Goal: Task Accomplishment & Management: Use online tool/utility

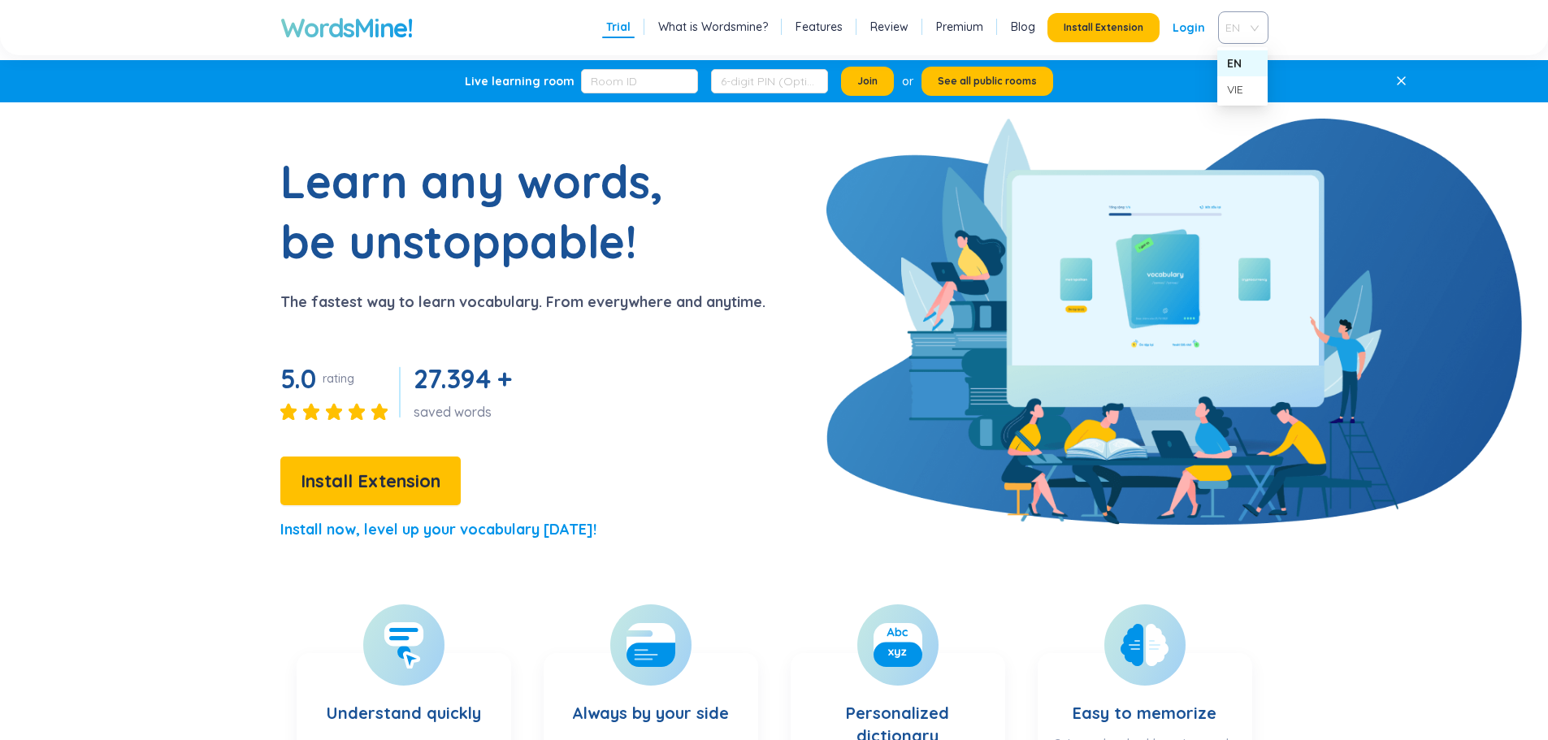
click at [1243, 31] on span "EN" at bounding box center [1240, 27] width 29 height 24
click at [1240, 83] on div "VIE" at bounding box center [1242, 89] width 31 height 18
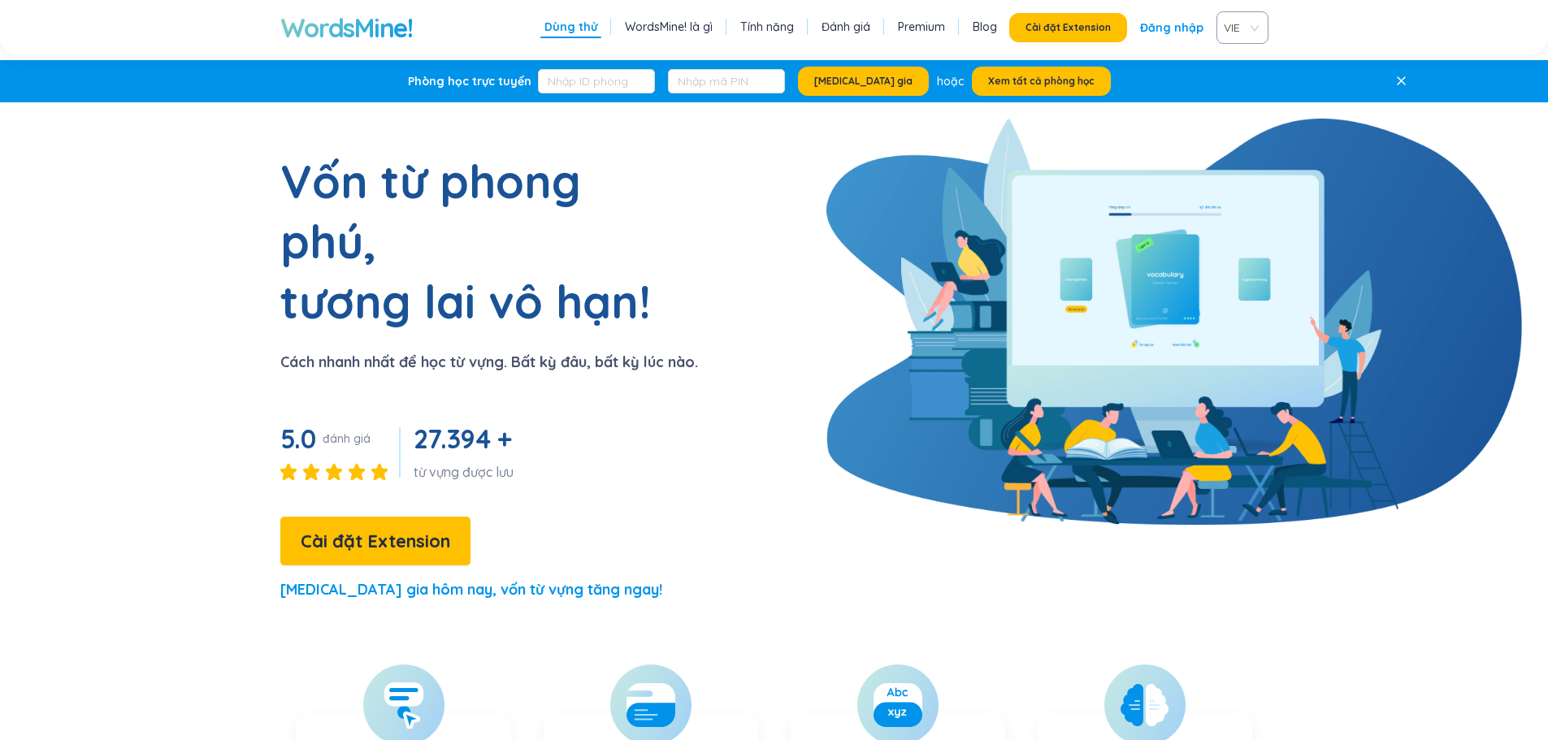
click at [794, 29] on link "Tính năng" at bounding box center [767, 27] width 54 height 16
click at [1067, 79] on button "Xem tất cả phòng học" at bounding box center [1041, 81] width 139 height 29
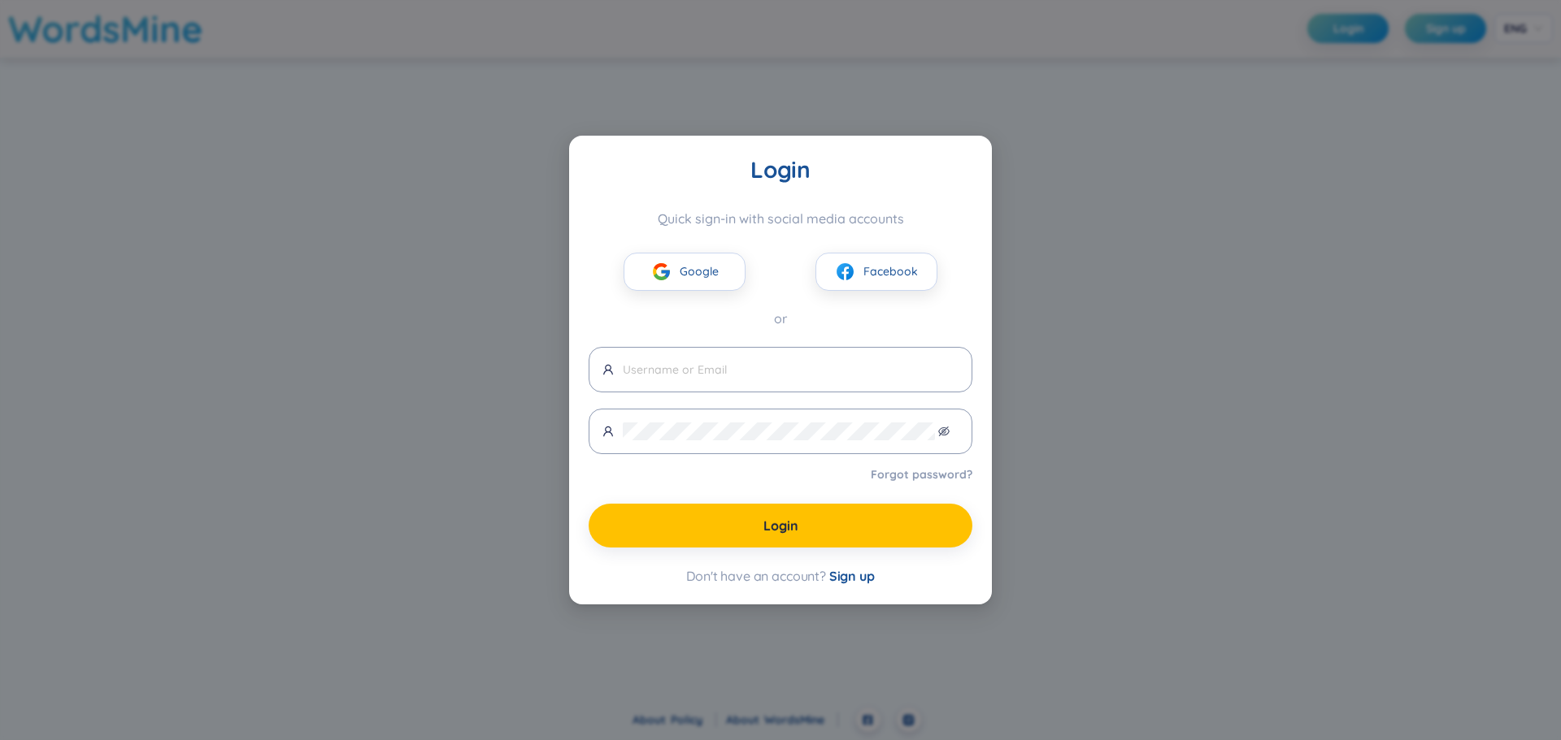
click at [955, 655] on div "Login Quick sign-in with social media accounts Google Facebook or Forgot passwo…" at bounding box center [780, 370] width 1561 height 740
click at [718, 274] on button "Google" at bounding box center [684, 272] width 122 height 38
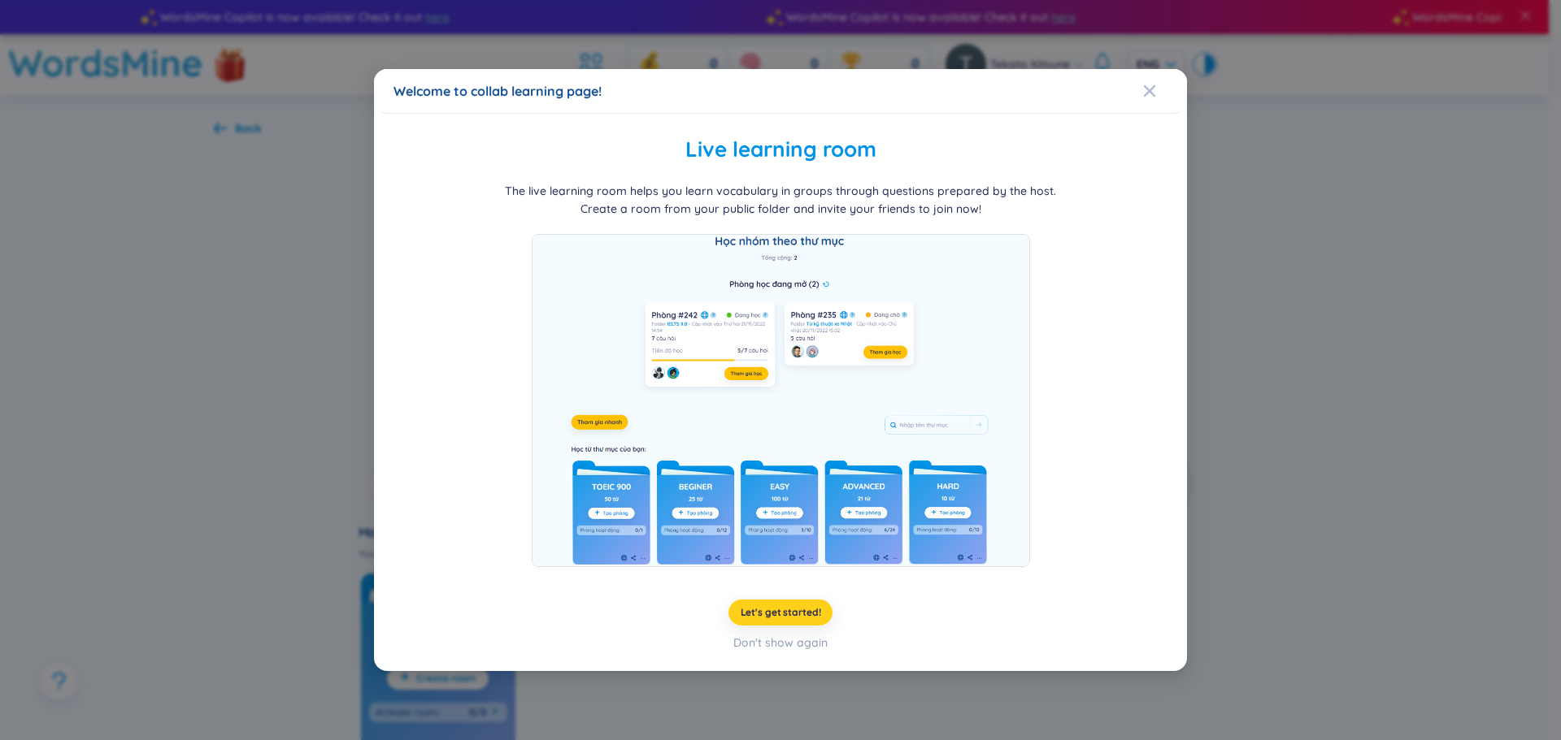
click at [806, 610] on span "Let's get started!" at bounding box center [780, 612] width 80 height 13
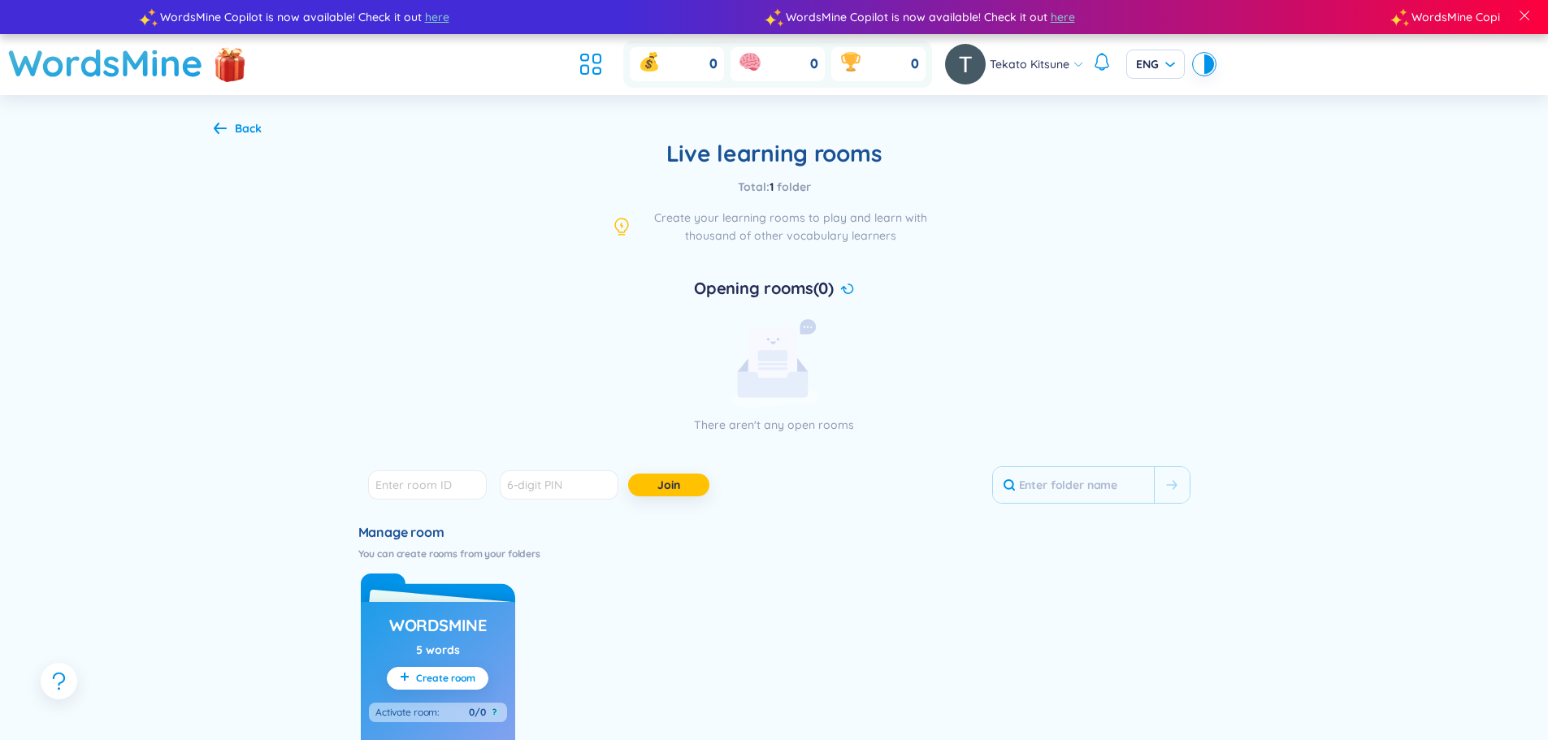
scroll to position [397, 0]
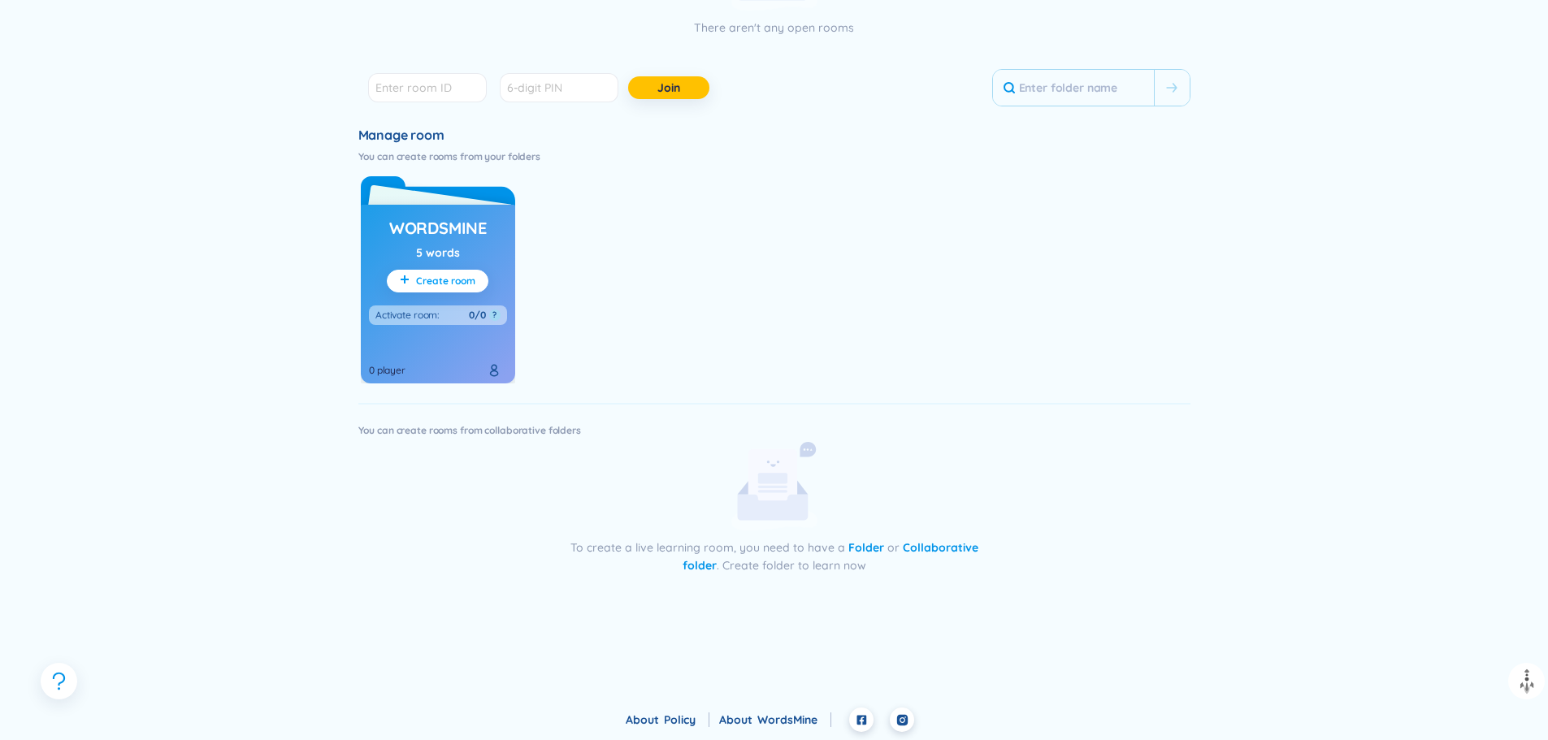
click at [451, 281] on span "Create room" at bounding box center [445, 281] width 59 height 13
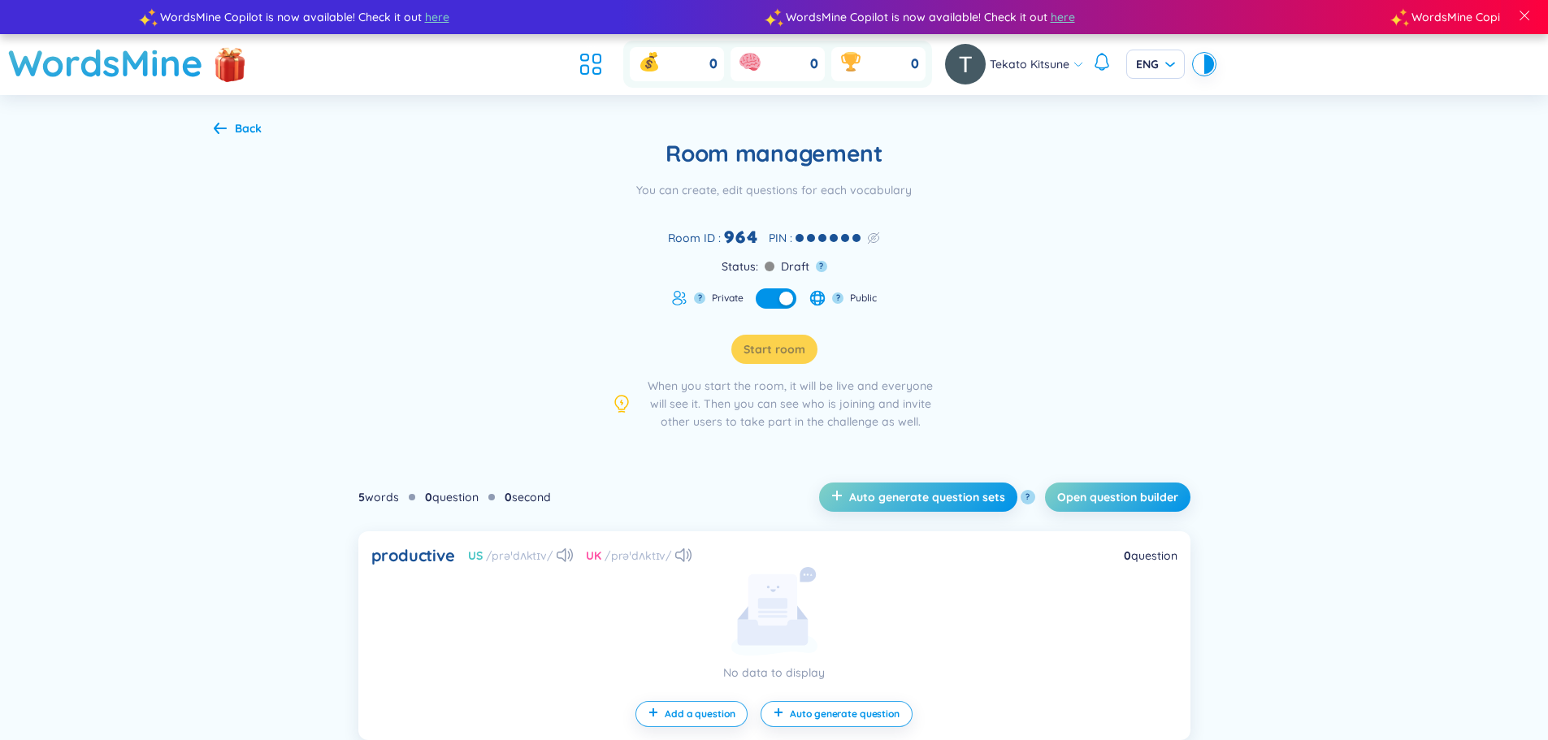
click at [575, 80] on ul at bounding box center [595, 64] width 44 height 36
drag, startPoint x: 575, startPoint y: 80, endPoint x: 589, endPoint y: 63, distance: 22.0
click at [589, 63] on ul at bounding box center [595, 64] width 44 height 36
click at [589, 63] on icon at bounding box center [590, 64] width 29 height 29
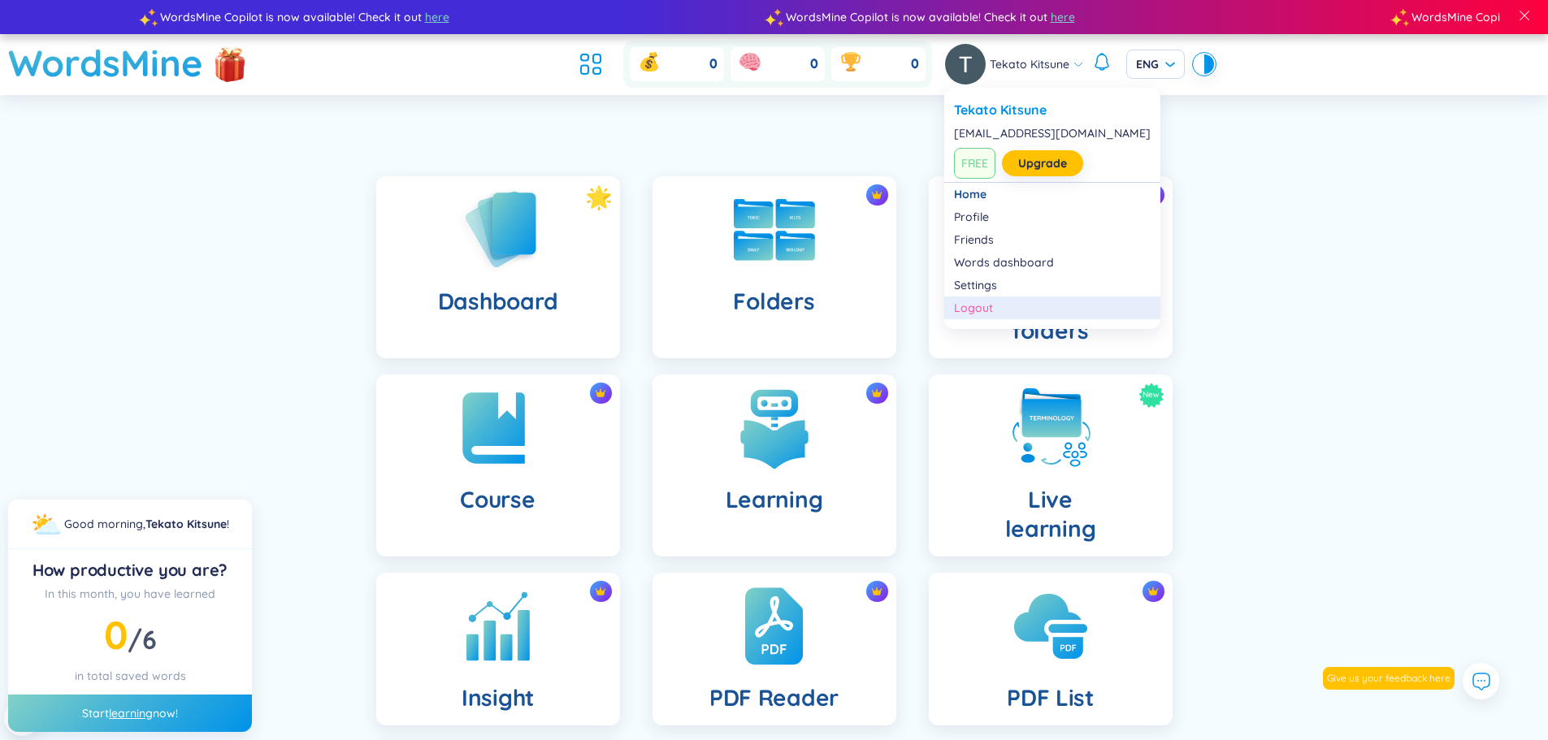
click at [994, 305] on div "Logout" at bounding box center [1052, 308] width 197 height 16
